Goal: Task Accomplishment & Management: Complete application form

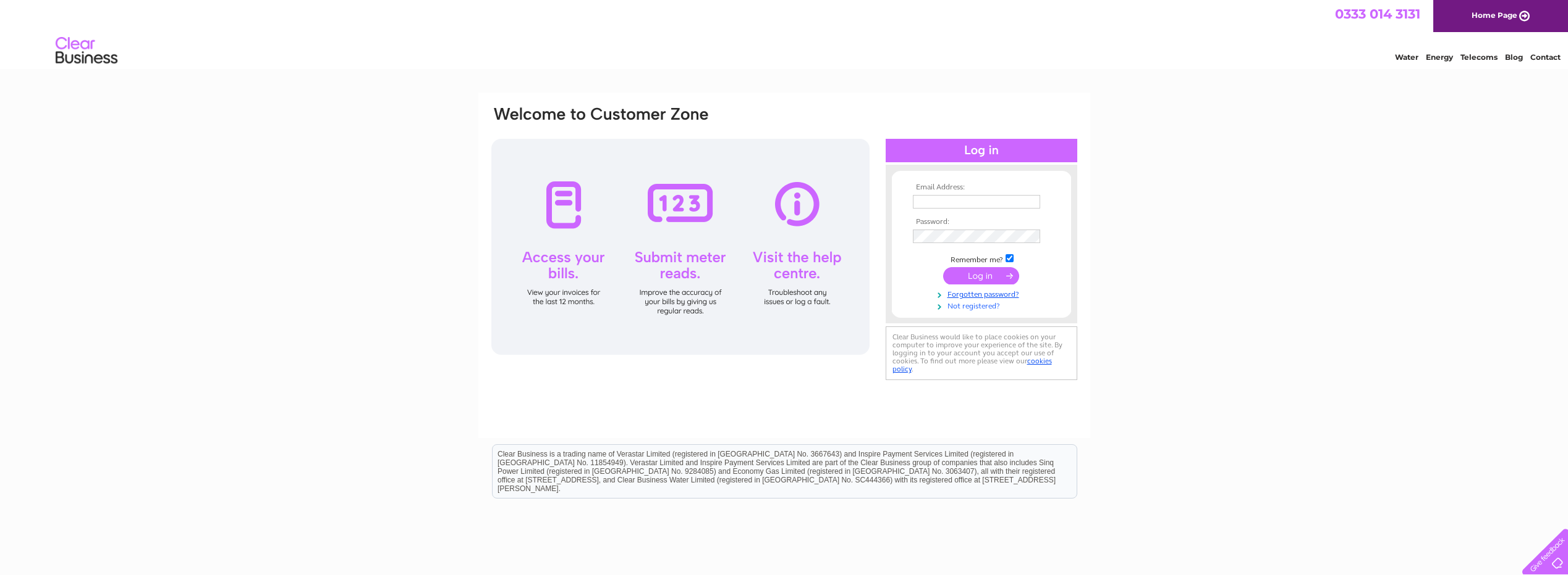
click at [960, 306] on link "Not registered?" at bounding box center [984, 306] width 141 height 12
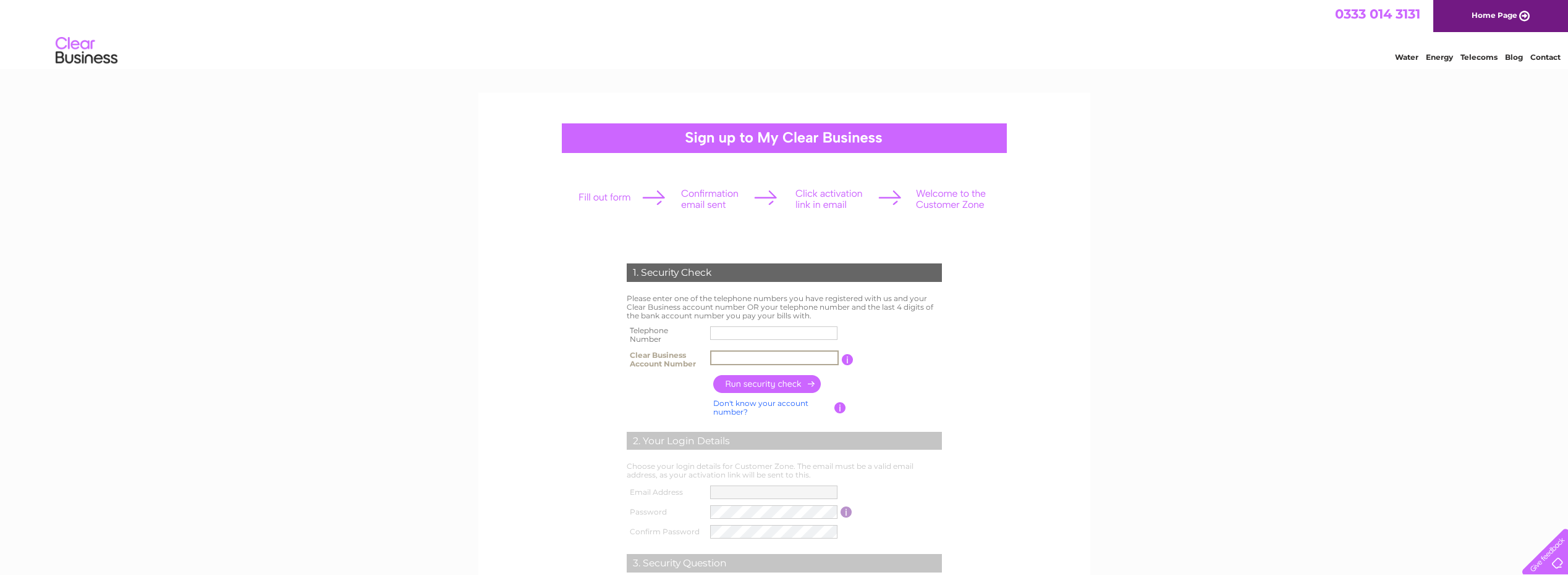
click at [720, 360] on input "text" at bounding box center [775, 357] width 129 height 15
click at [849, 362] on input "button" at bounding box center [847, 359] width 12 height 11
click at [783, 363] on input "CB3030447" at bounding box center [774, 358] width 128 height 14
click at [844, 360] on input "button" at bounding box center [847, 359] width 12 height 11
click at [821, 362] on input "CB3030447" at bounding box center [775, 357] width 129 height 15
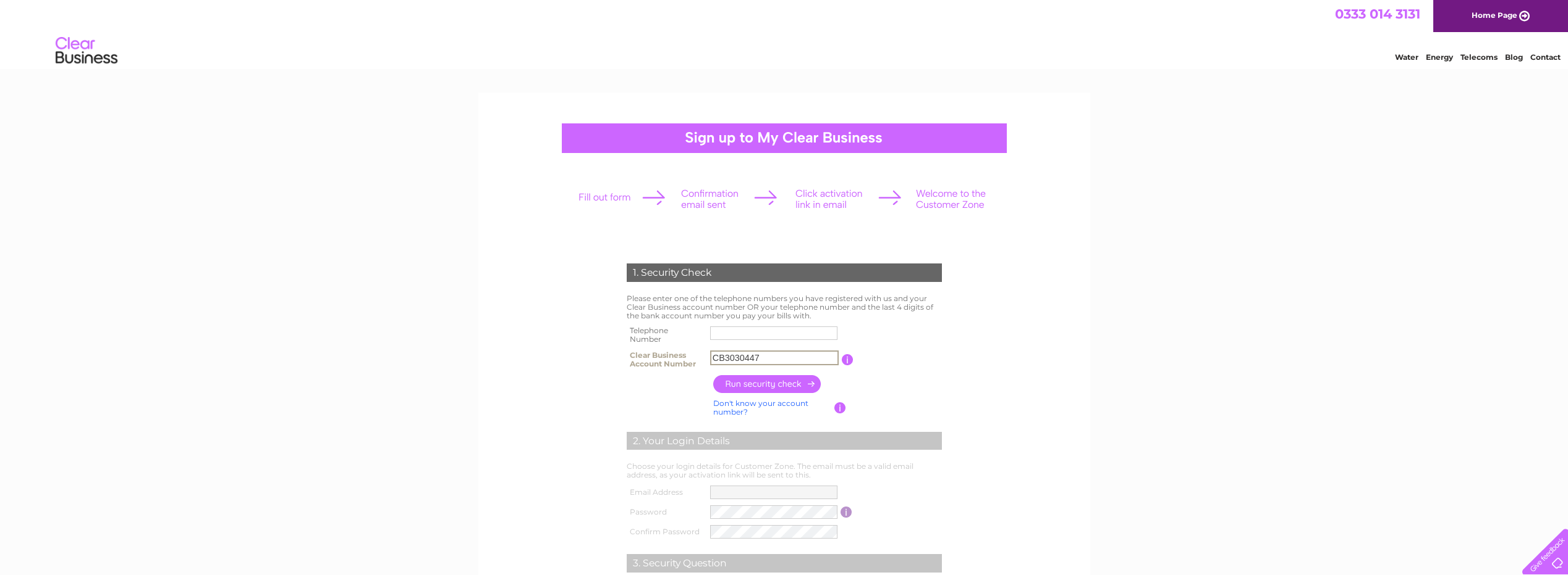
click at [794, 361] on input "CB3030447" at bounding box center [775, 357] width 129 height 15
click at [749, 330] on input "text" at bounding box center [775, 333] width 129 height 15
drag, startPoint x: 775, startPoint y: 358, endPoint x: 727, endPoint y: 358, distance: 48.0
click at [727, 358] on input "CB3030447" at bounding box center [775, 357] width 129 height 15
paste input "992058"
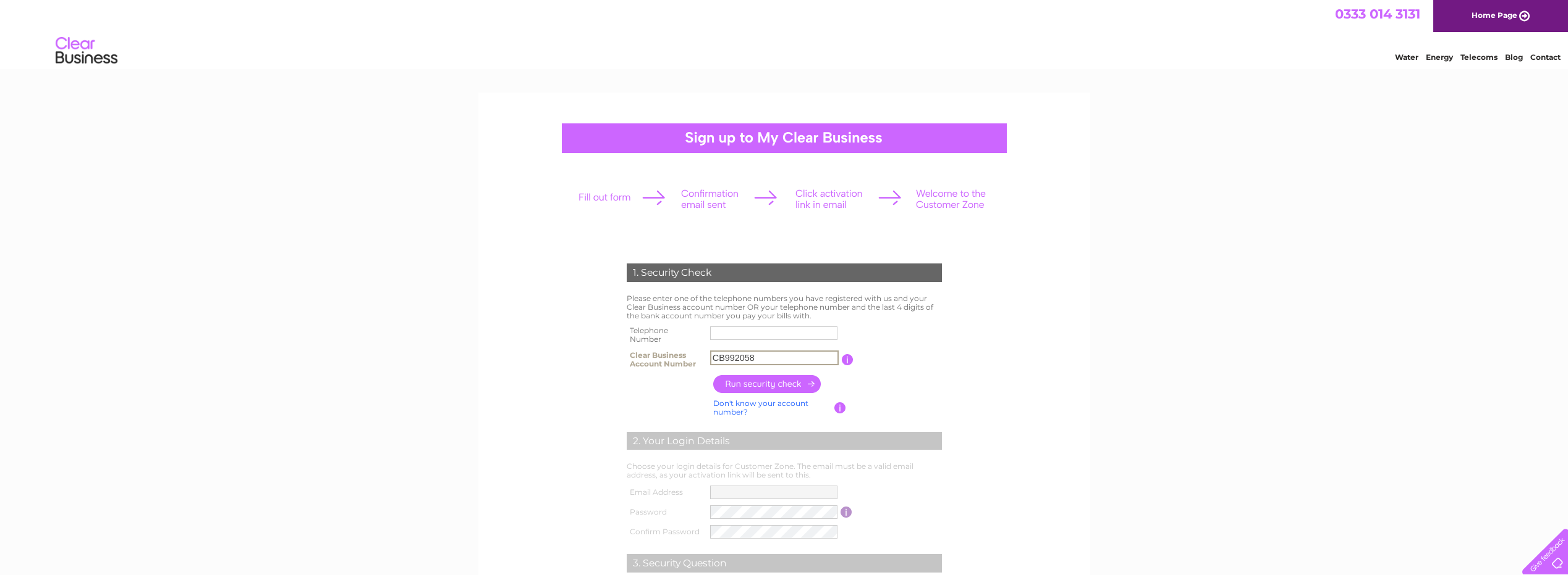
type input "CB992058"
click at [735, 336] on input "text" at bounding box center [775, 333] width 129 height 15
click at [763, 332] on input "text" at bounding box center [775, 333] width 129 height 15
paste input "07908 96976"
click at [773, 383] on input "button" at bounding box center [768, 384] width 109 height 18
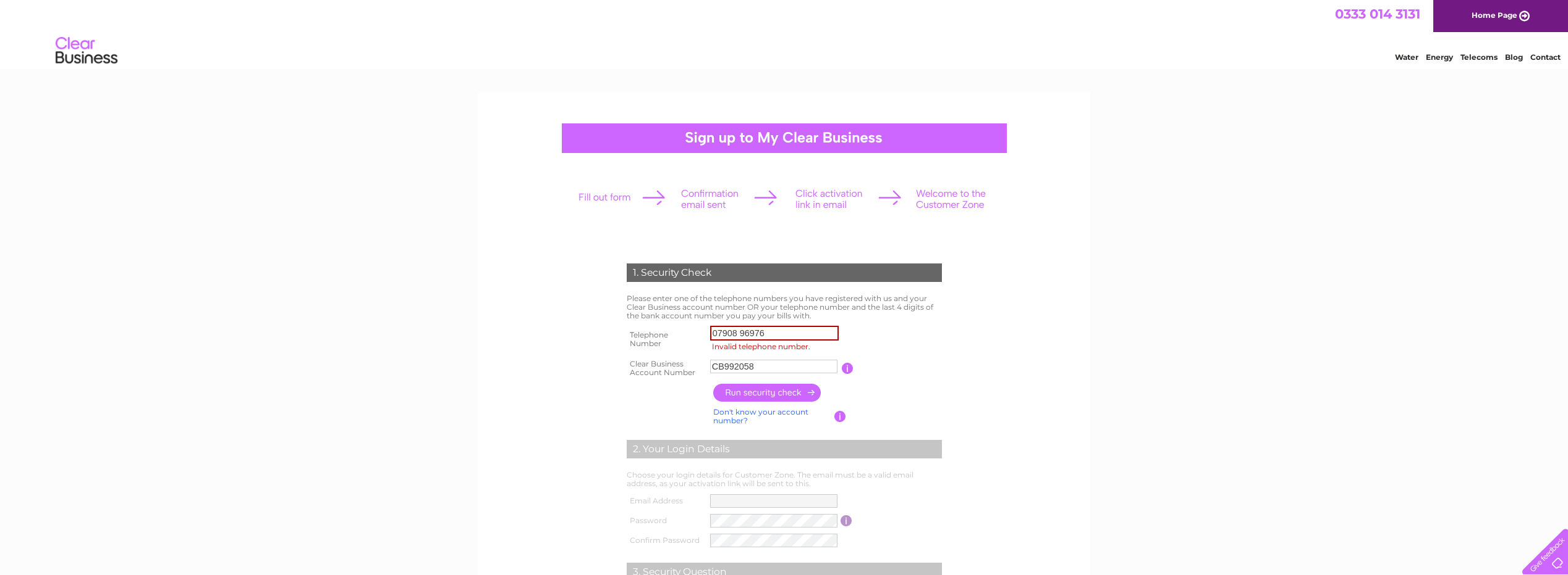
click at [797, 333] on input "07908 96976" at bounding box center [775, 333] width 129 height 15
click at [738, 333] on input "07908 96976" at bounding box center [775, 333] width 129 height 15
click at [786, 397] on input "button" at bounding box center [768, 393] width 109 height 18
click at [789, 331] on input "0790896976" at bounding box center [775, 333] width 129 height 15
click at [773, 397] on input "button" at bounding box center [768, 393] width 109 height 18
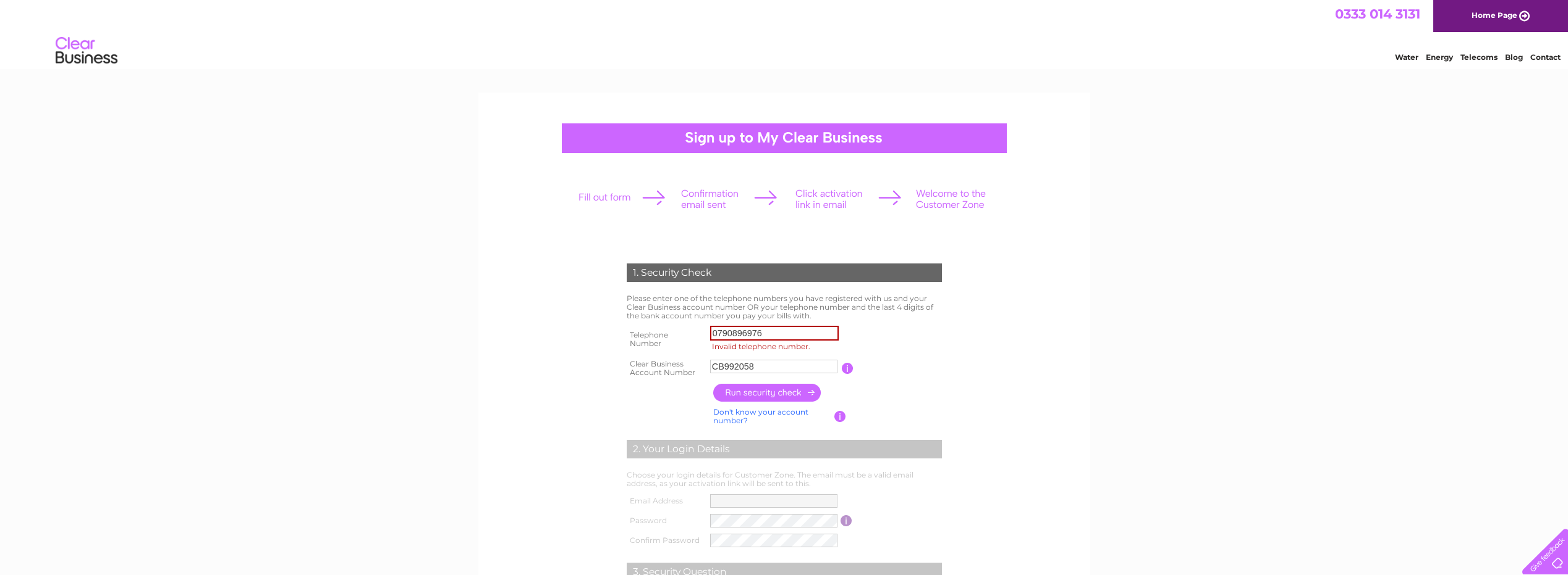
click at [772, 371] on input "CB992058" at bounding box center [774, 367] width 128 height 14
click at [772, 402] on input "button" at bounding box center [768, 393] width 109 height 18
paste input "141 328 54"
drag, startPoint x: 767, startPoint y: 335, endPoint x: 675, endPoint y: 335, distance: 92.0
click at [675, 335] on tr "Telephone Number 0141 328 54 Invalid telephone number." at bounding box center [784, 339] width 321 height 34
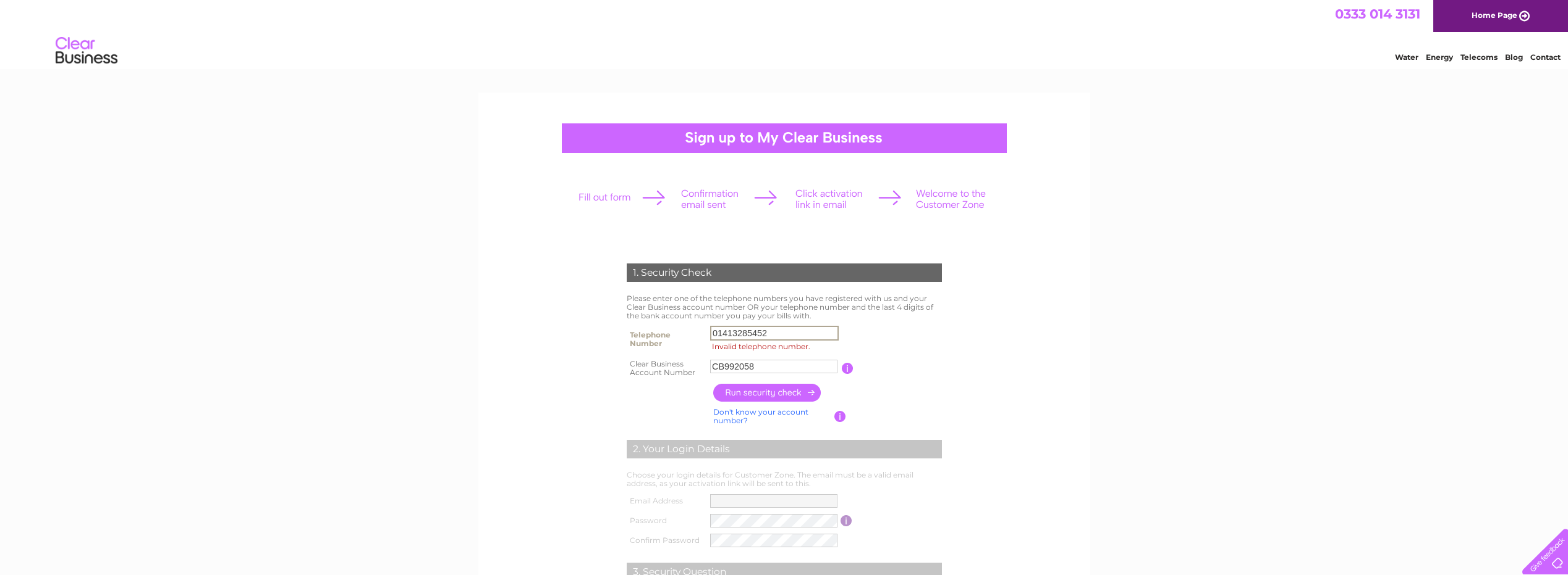
type input "01413285452"
click at [735, 392] on input "button" at bounding box center [768, 393] width 109 height 18
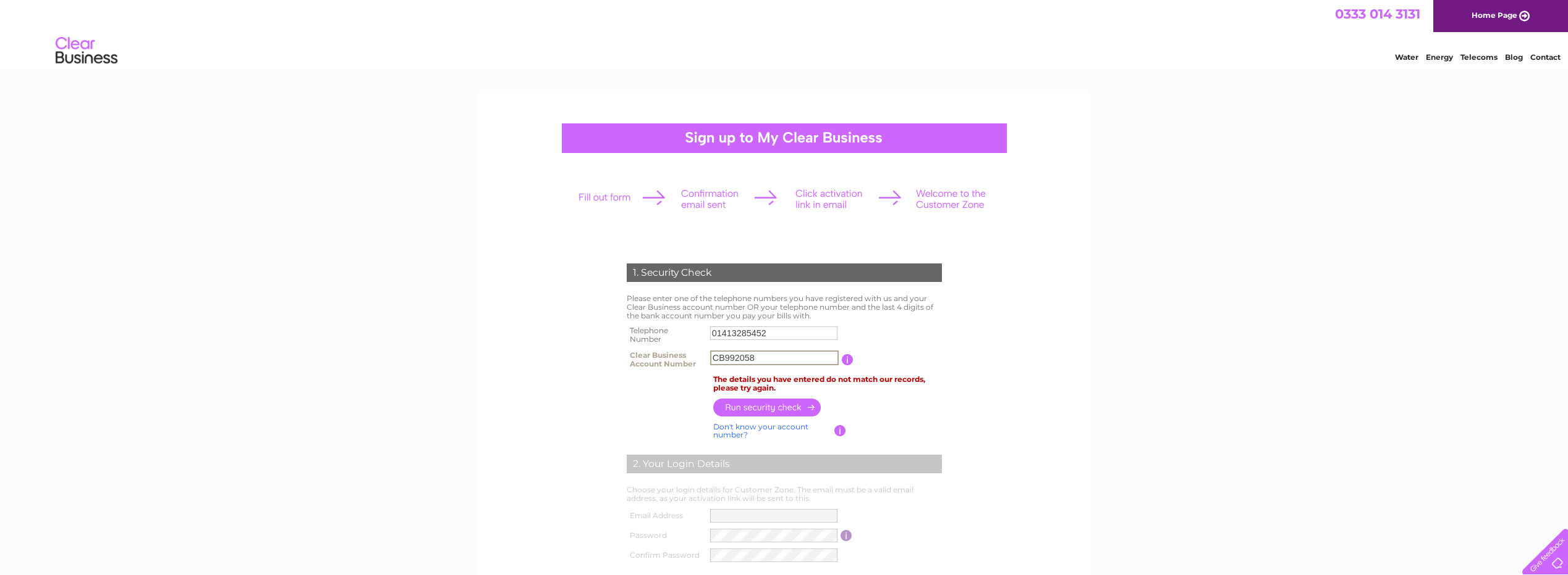
drag, startPoint x: 756, startPoint y: 358, endPoint x: 653, endPoint y: 358, distance: 103.0
click at [653, 358] on tr "Clear Business Account Number CB992058 You will find your account number on the…" at bounding box center [784, 359] width 321 height 25
click at [757, 405] on input "button" at bounding box center [768, 407] width 109 height 18
click at [710, 358] on input "30304472" at bounding box center [775, 357] width 129 height 15
click at [840, 429] on input "button" at bounding box center [840, 431] width 12 height 11
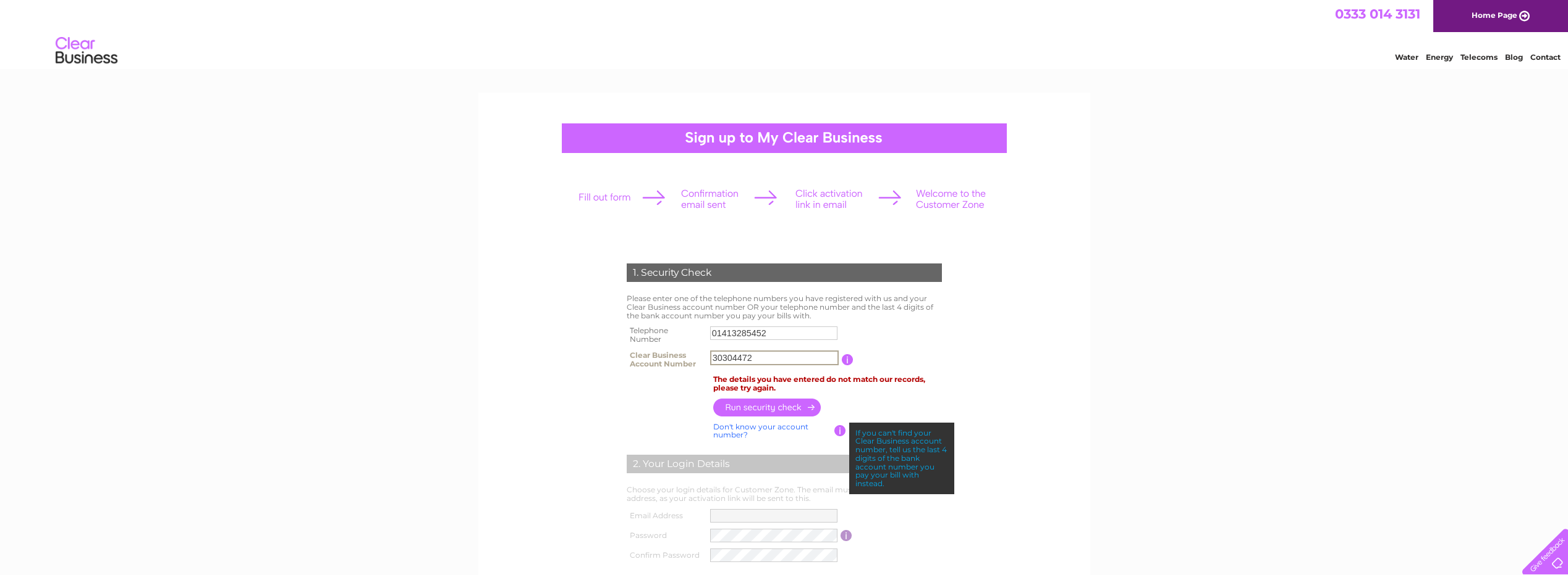
drag, startPoint x: 759, startPoint y: 355, endPoint x: 642, endPoint y: 350, distance: 117.1
click at [642, 350] on tr "Clear Business Account Number 30304472 You will find your account number on the…" at bounding box center [784, 359] width 321 height 25
type input "2606"
click at [798, 408] on input "button" at bounding box center [768, 407] width 109 height 18
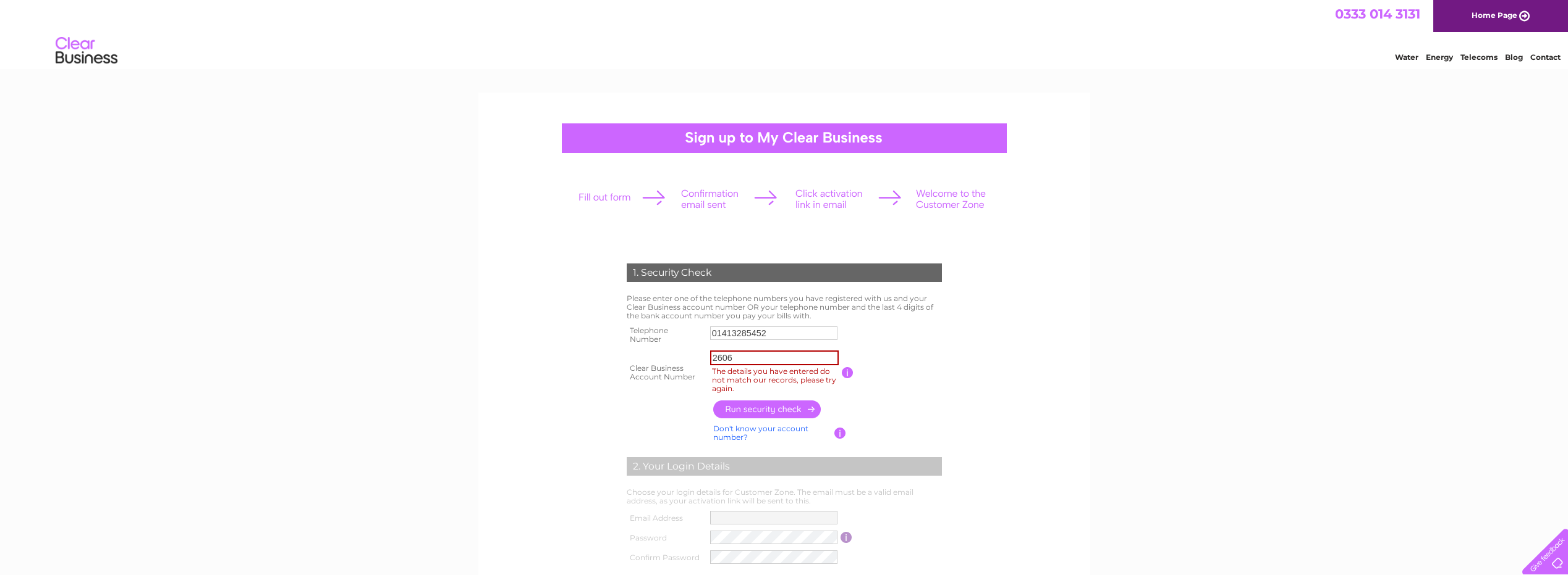
click at [769, 431] on link "Don't know your account number?" at bounding box center [761, 433] width 95 height 18
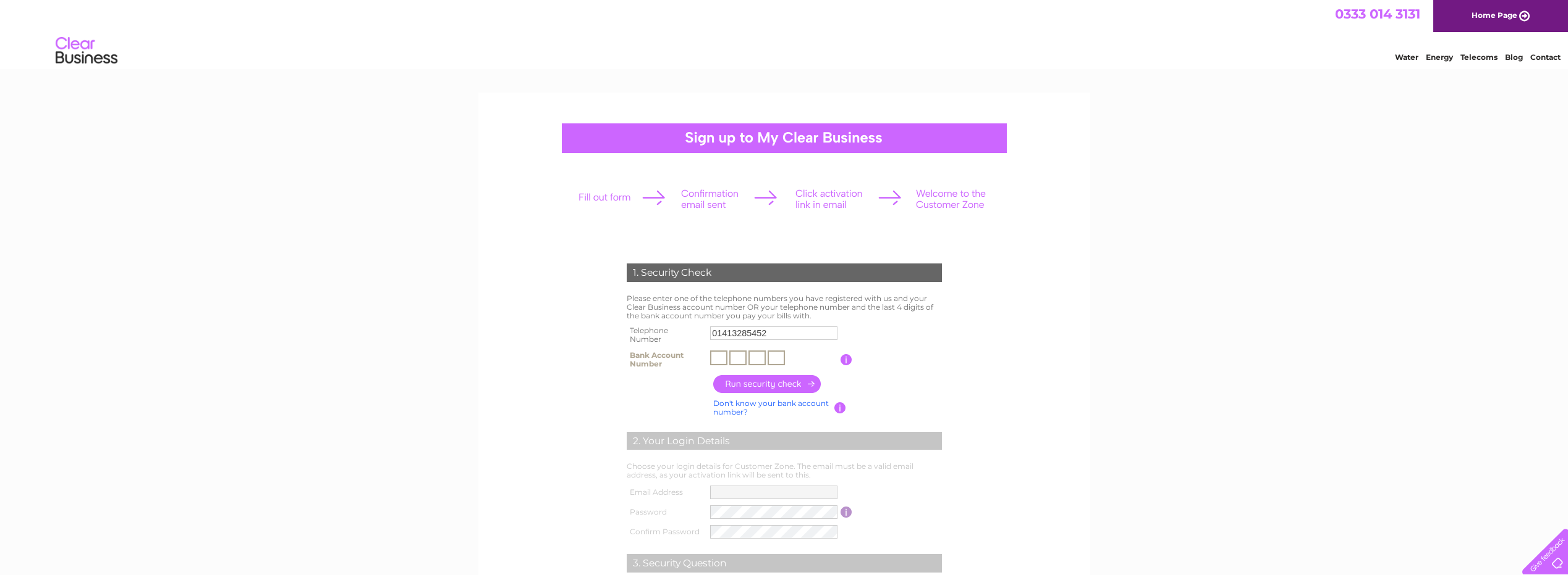
click at [718, 358] on input "text" at bounding box center [718, 357] width 17 height 15
type input "2"
click at [738, 354] on input "text" at bounding box center [737, 357] width 17 height 15
type input "6"
click at [758, 355] on input "text" at bounding box center [757, 357] width 17 height 15
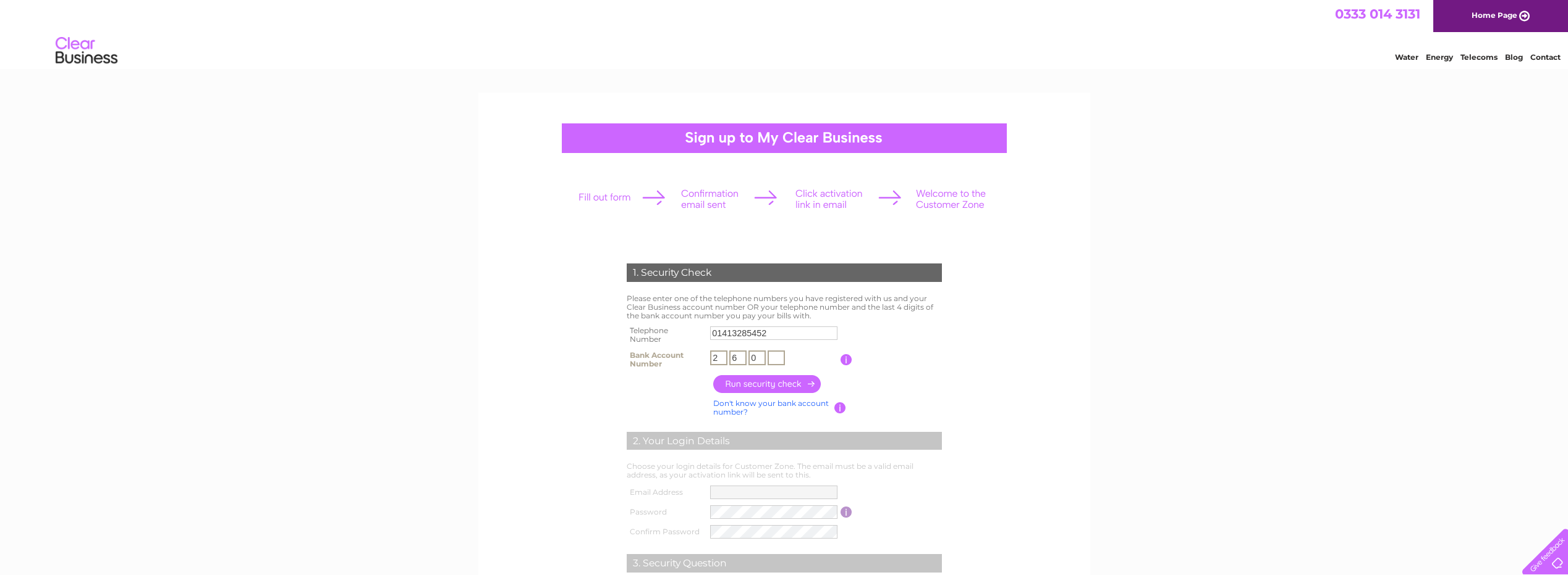
type input "0"
click at [779, 357] on input "text" at bounding box center [776, 357] width 17 height 15
type input "6"
click at [774, 388] on input "button" at bounding box center [768, 384] width 109 height 18
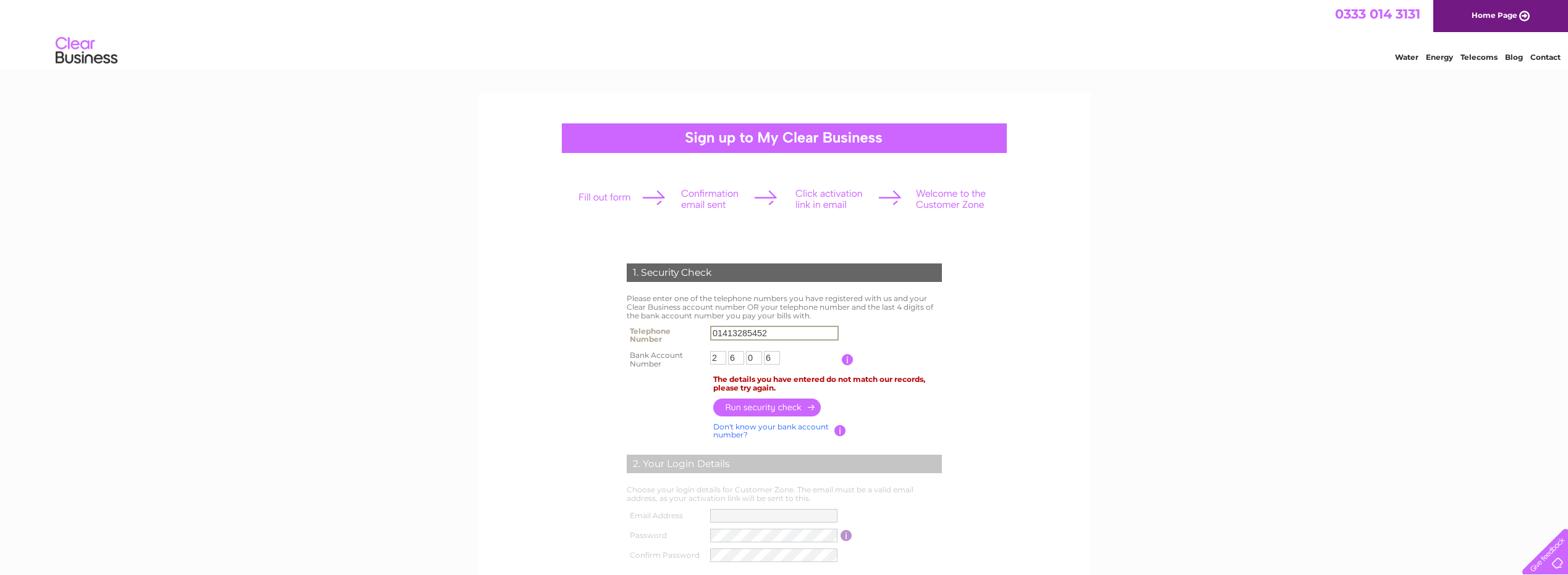
drag, startPoint x: 783, startPoint y: 331, endPoint x: 670, endPoint y: 323, distance: 113.3
click at [670, 323] on div "1. Security Check Please enter one of the telephone numbers you have registered…" at bounding box center [784, 475] width 372 height 448
paste input "7908 96976"
type input "07908969762"
click at [816, 414] on input "button" at bounding box center [768, 407] width 109 height 18
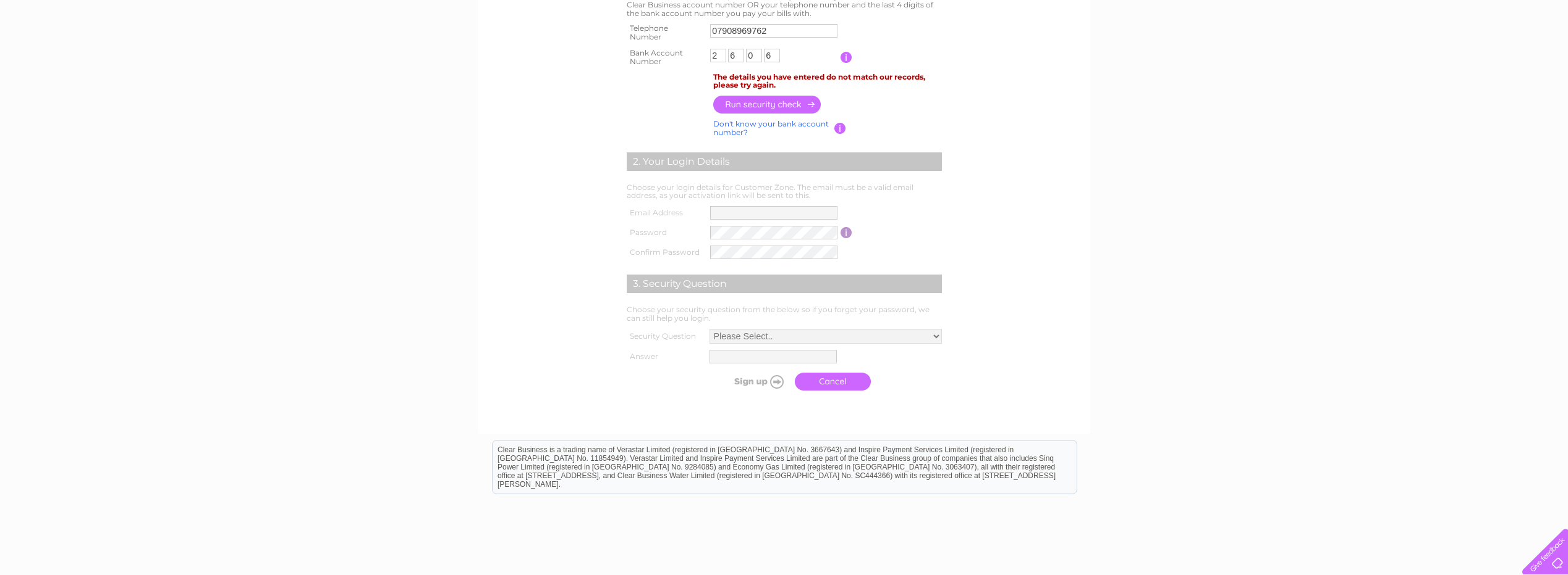
scroll to position [381, 0]
